Goal: Task Accomplishment & Management: Use online tool/utility

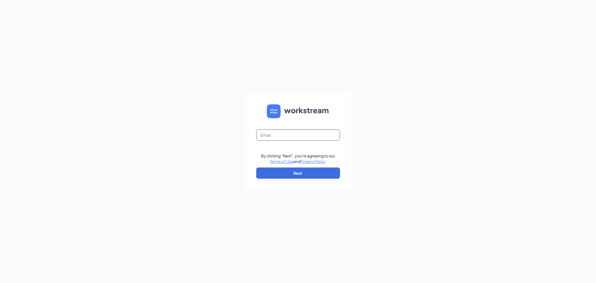
drag, startPoint x: 278, startPoint y: 133, endPoint x: 282, endPoint y: 139, distance: 7.3
click at [278, 133] on input "text" at bounding box center [298, 134] width 84 height 11
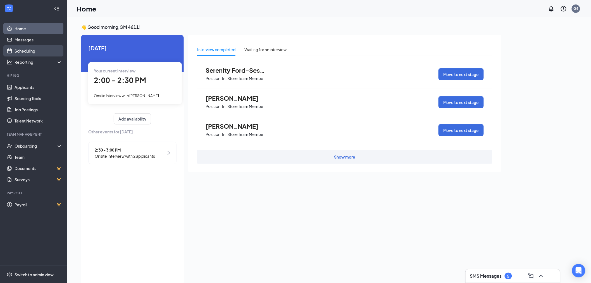
click at [32, 53] on link "Scheduling" at bounding box center [39, 50] width 48 height 11
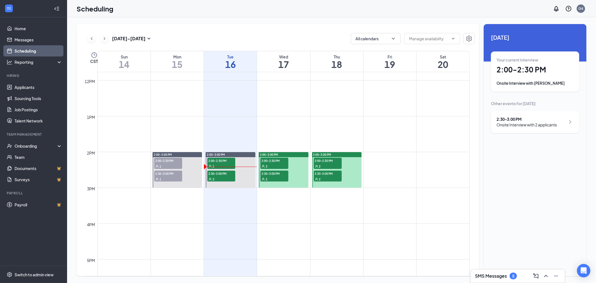
scroll to position [430, 0]
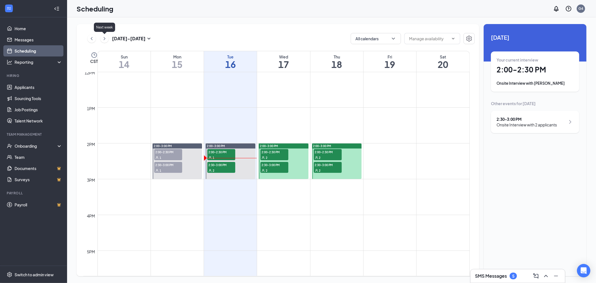
click at [102, 41] on icon "ChevronRight" at bounding box center [105, 38] width 6 height 7
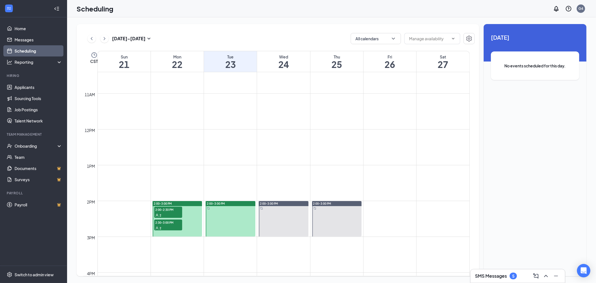
scroll to position [368, 0]
